Goal: Transaction & Acquisition: Purchase product/service

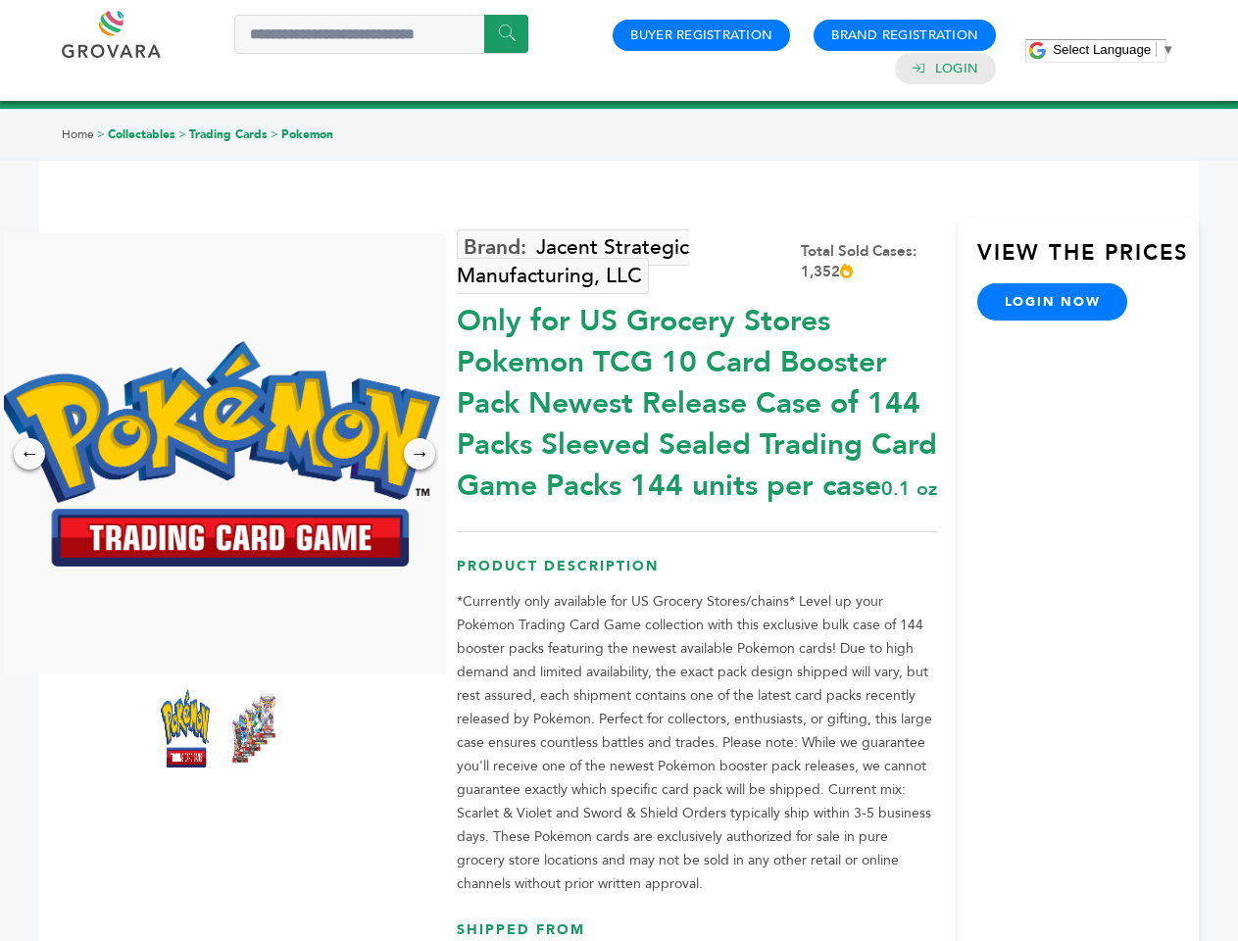
click at [1113, 49] on span "Select Language" at bounding box center [1102, 49] width 98 height 15
click at [220, 454] on img at bounding box center [219, 453] width 441 height 225
click at [0, 0] on div "×" at bounding box center [0, 0] width 0 height 0
click at [419, 454] on div "→" at bounding box center [419, 453] width 31 height 31
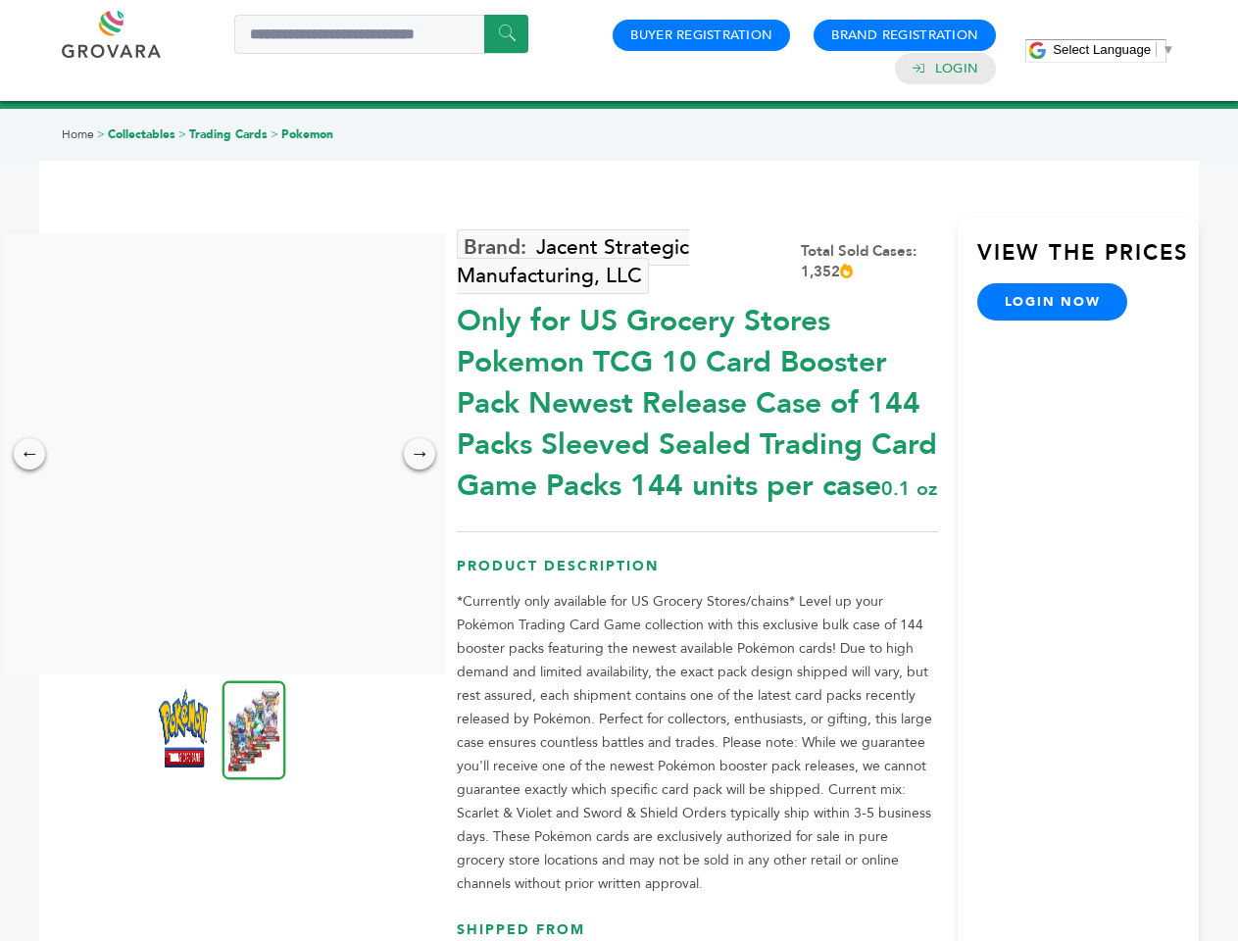
click at [185, 728] on img at bounding box center [183, 728] width 49 height 78
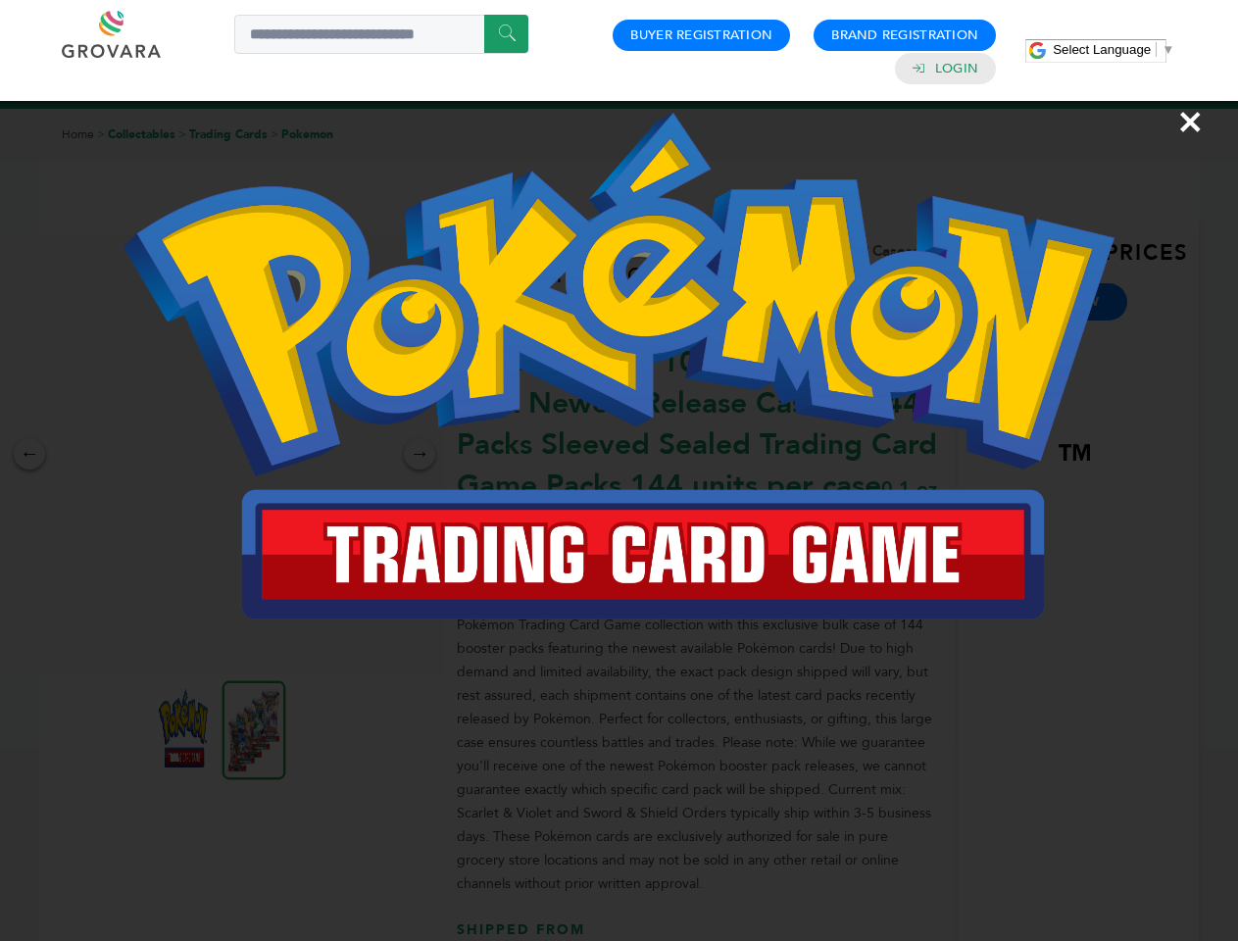
click at [254, 728] on div "×" at bounding box center [619, 470] width 1238 height 941
